Goal: Task Accomplishment & Management: Manage account settings

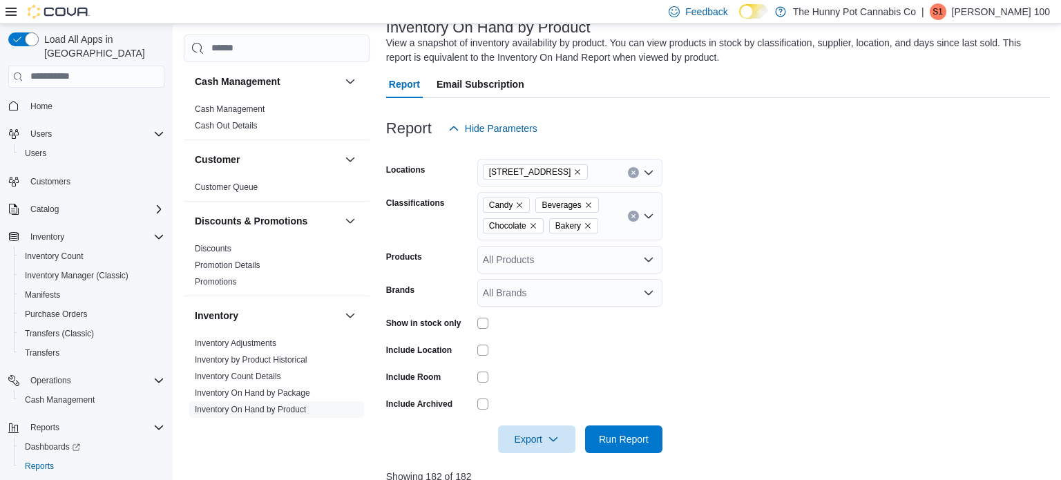
scroll to position [94, 0]
click at [79, 394] on span "Cash Management" at bounding box center [60, 399] width 70 height 11
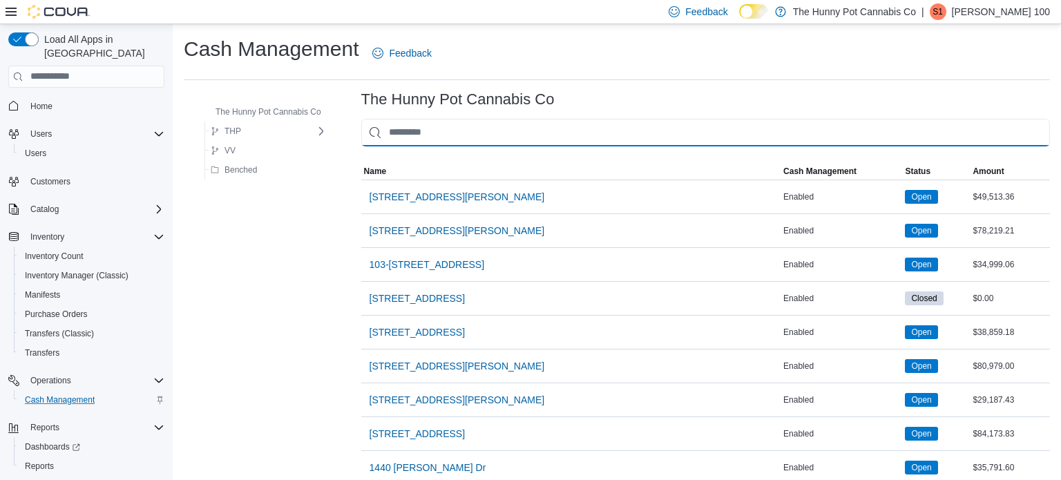
click at [419, 129] on input "This is a search bar. As you type, the results lower in the page will automatic…" at bounding box center [705, 133] width 689 height 28
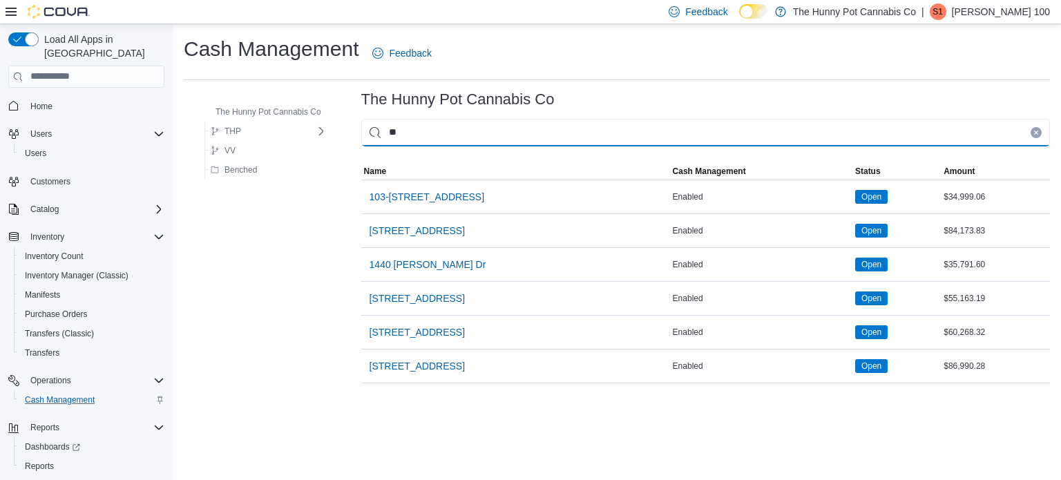
type input "***"
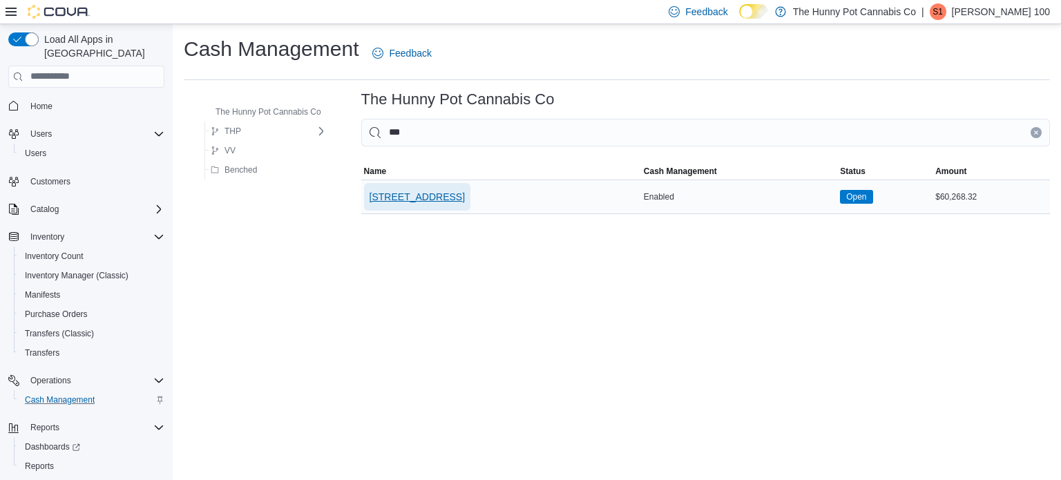
click at [412, 202] on span "[STREET_ADDRESS]" at bounding box center [416, 197] width 95 height 14
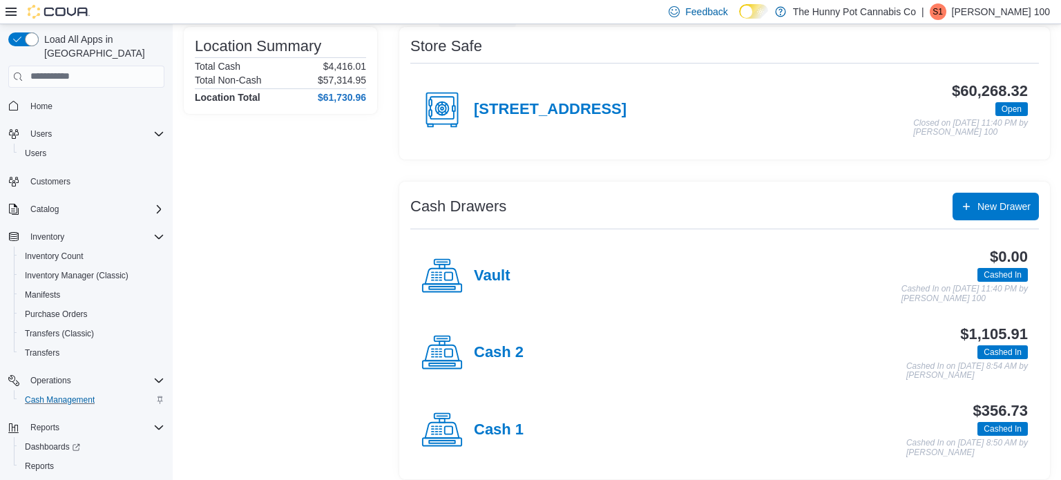
scroll to position [120, 0]
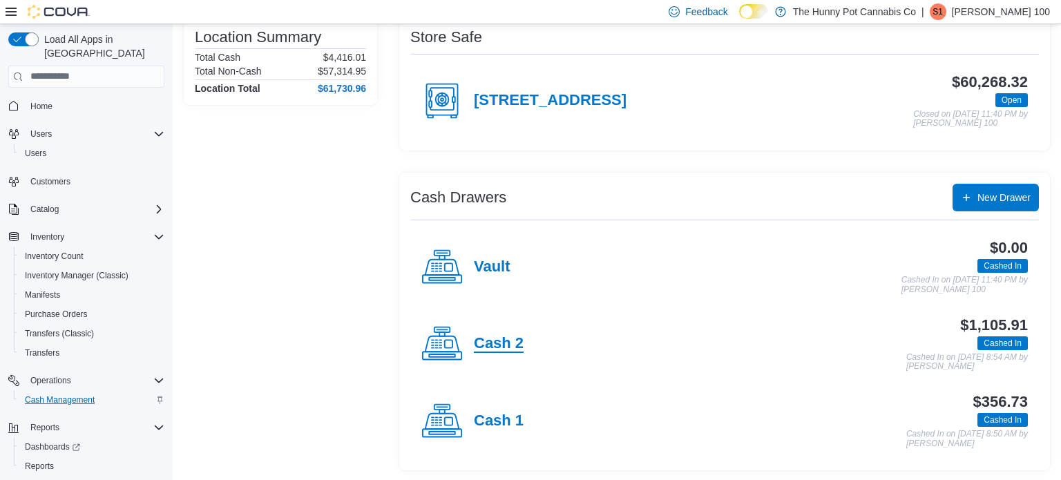
click at [510, 345] on h4 "Cash 2" at bounding box center [499, 344] width 50 height 18
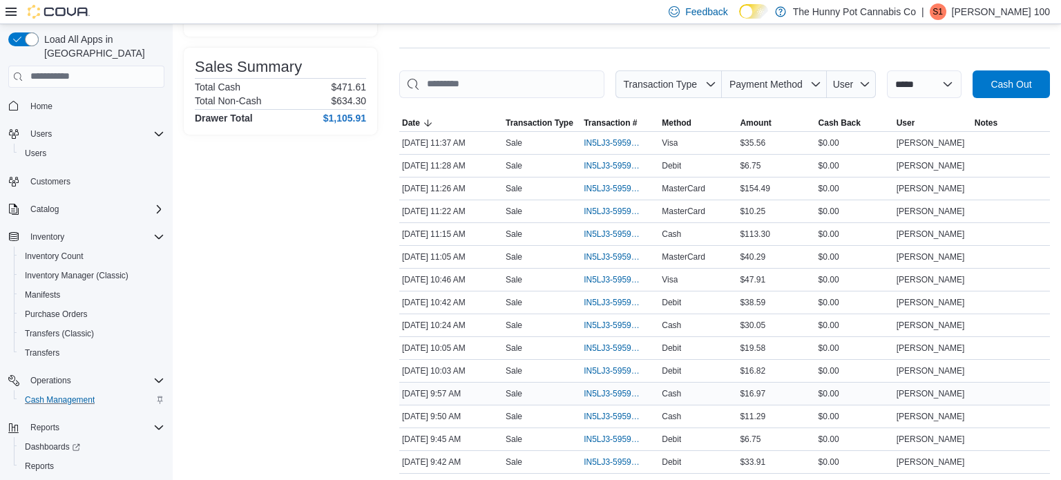
scroll to position [165, 0]
click at [627, 142] on span "IN5LJ3-5959643" at bounding box center [613, 144] width 59 height 11
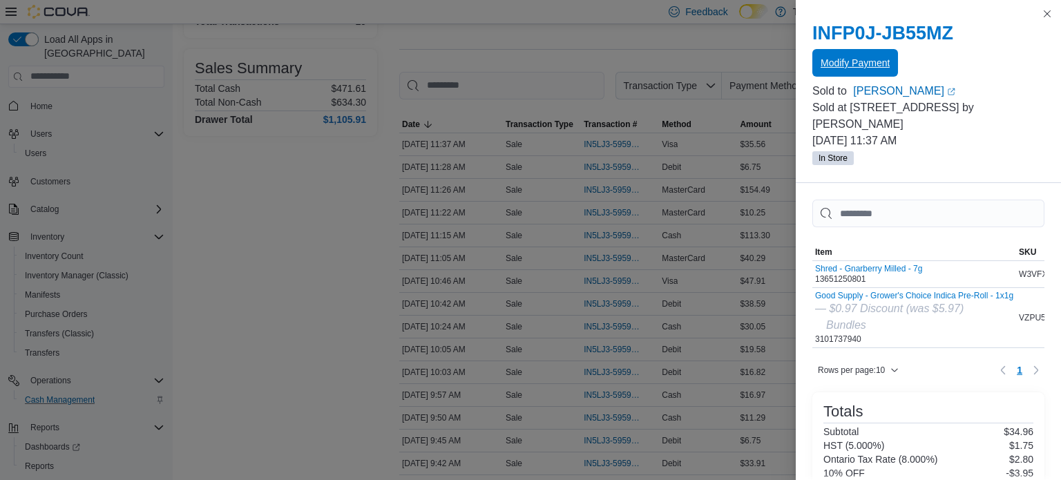
click at [857, 69] on span "Modify Payment" at bounding box center [854, 63] width 69 height 14
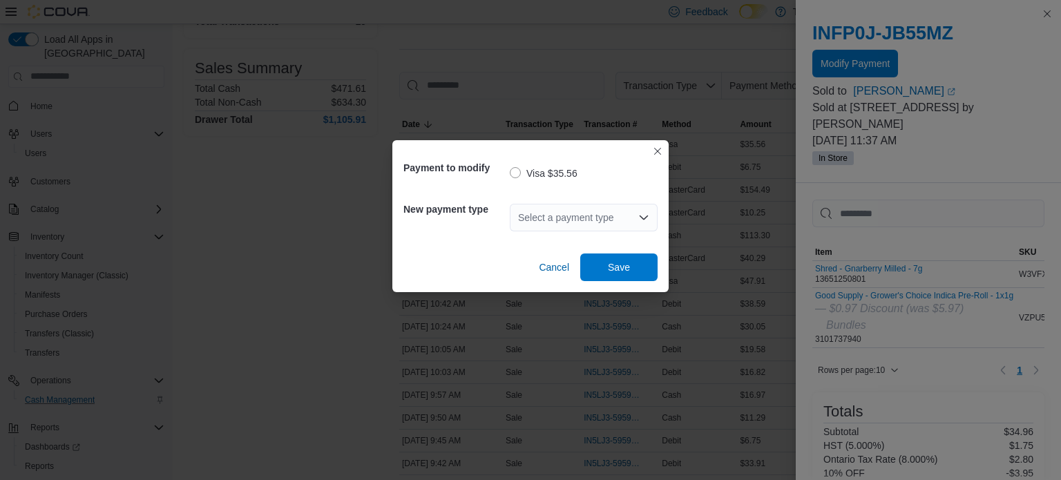
click at [592, 212] on div "Select a payment type" at bounding box center [584, 218] width 148 height 28
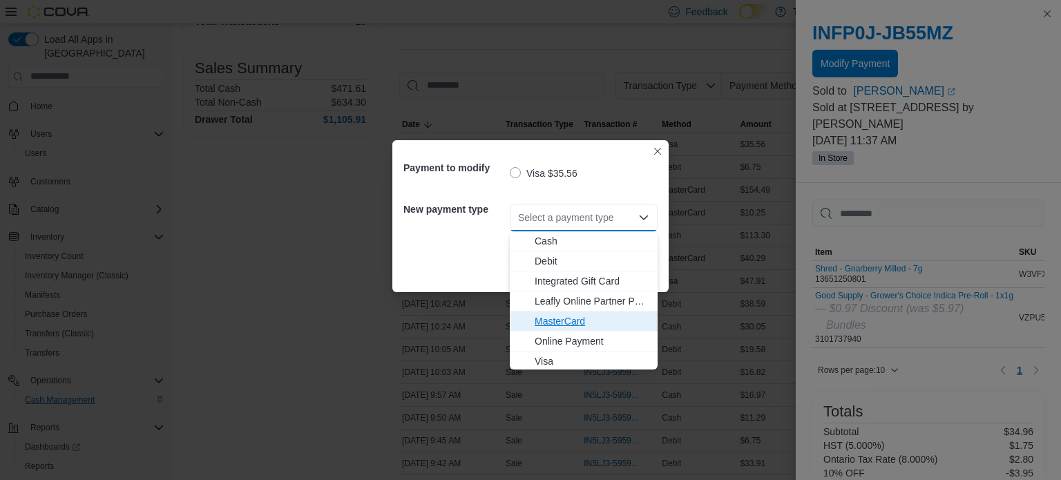
click at [552, 323] on span "MasterCard" at bounding box center [592, 321] width 115 height 14
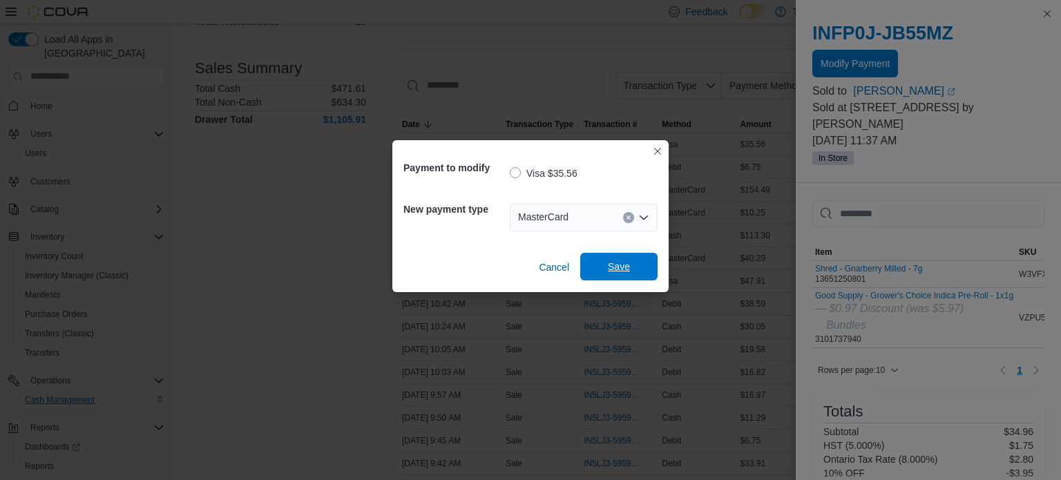
click at [623, 268] on span "Save" at bounding box center [619, 267] width 22 height 14
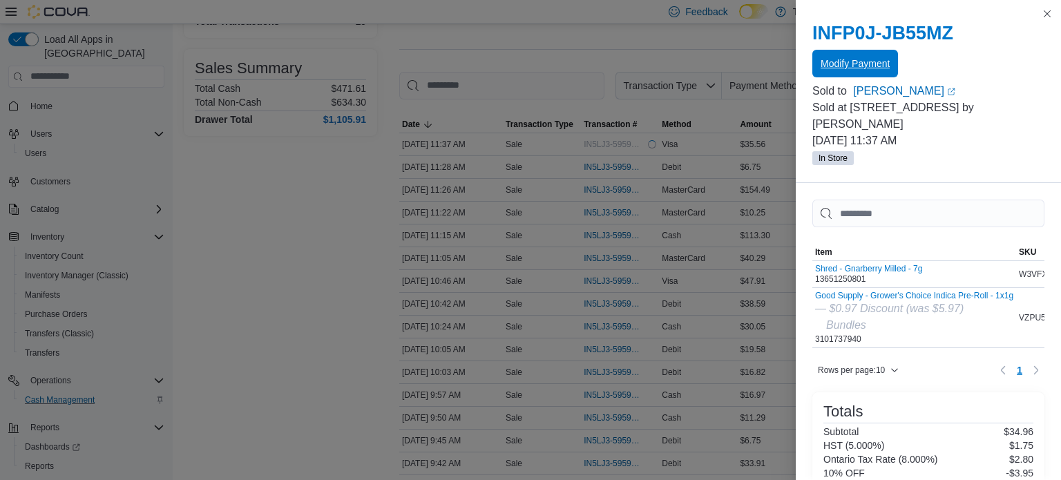
scroll to position [0, 0]
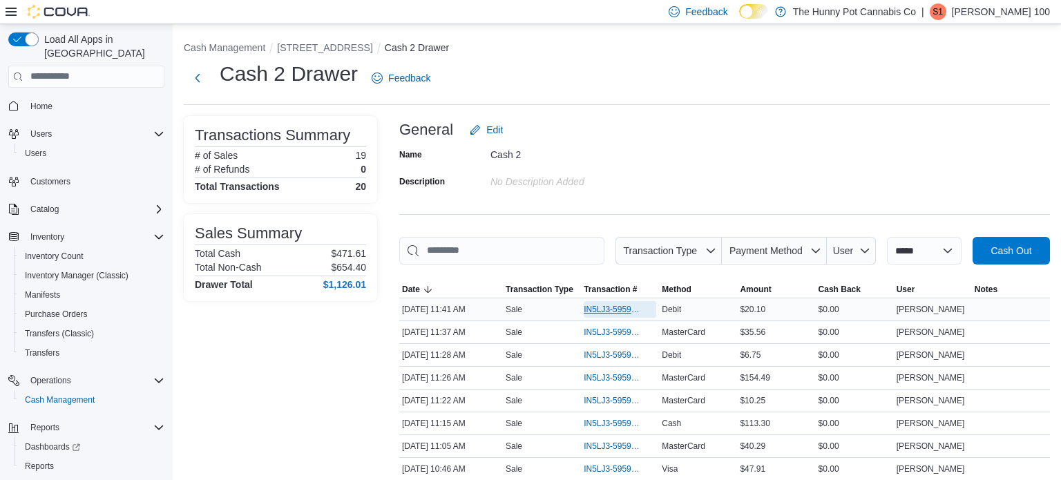
click at [602, 306] on span "IN5LJ3-5959672" at bounding box center [613, 309] width 59 height 11
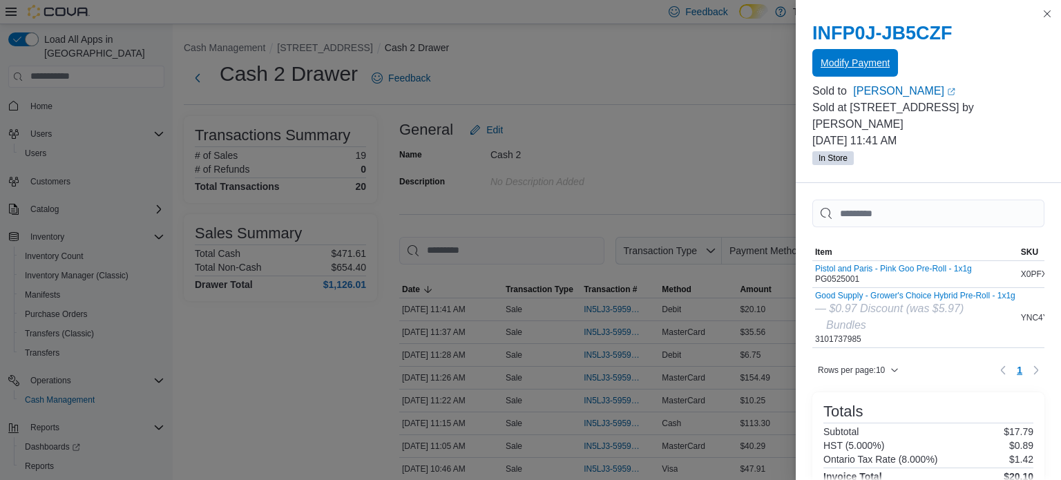
click at [857, 65] on span "Modify Payment" at bounding box center [854, 63] width 69 height 14
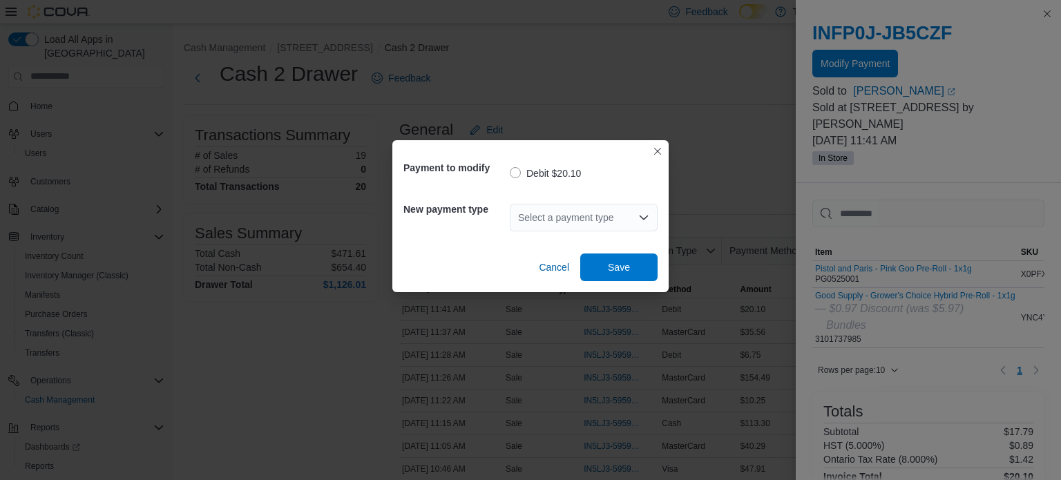
click at [570, 225] on div "Select a payment type" at bounding box center [584, 218] width 148 height 28
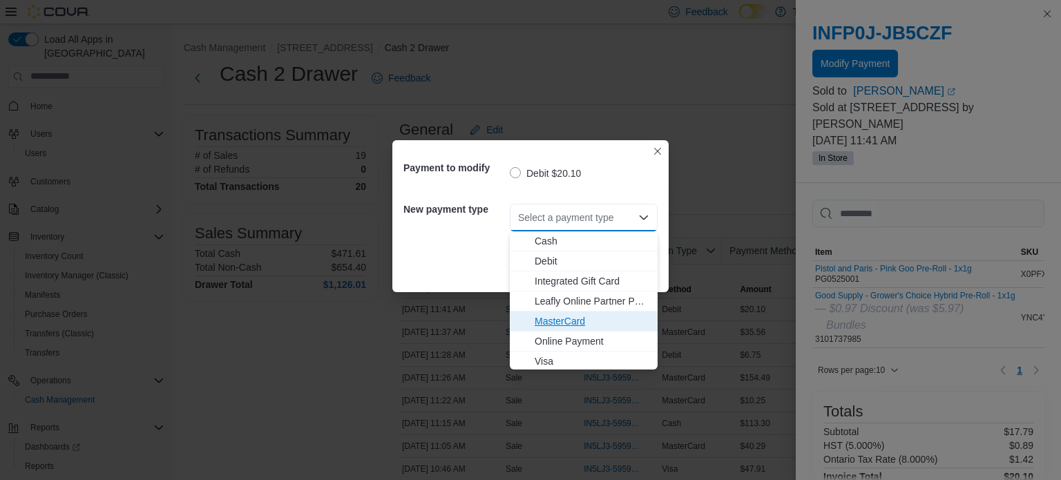
click at [560, 323] on span "MasterCard" at bounding box center [592, 321] width 115 height 14
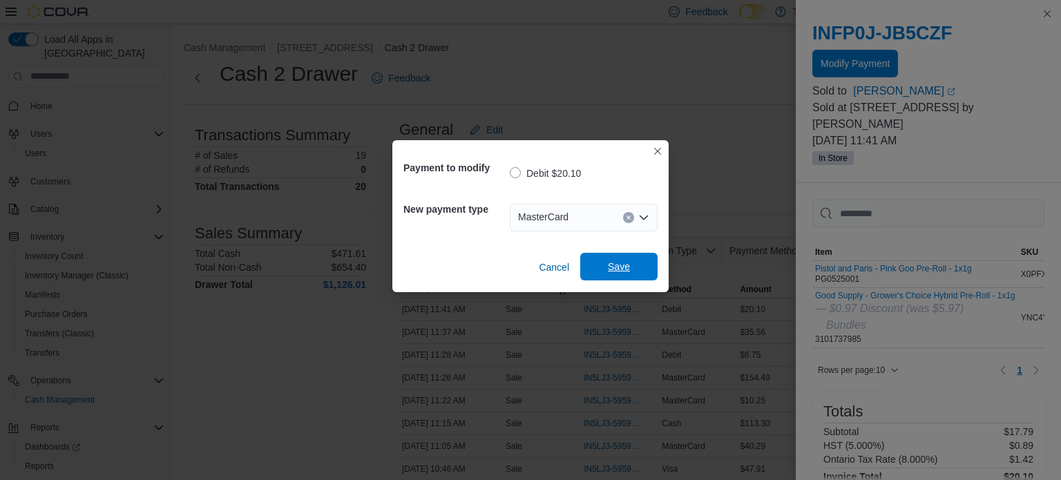
click at [632, 268] on span "Save" at bounding box center [618, 267] width 61 height 28
